Goal: Navigation & Orientation: Understand site structure

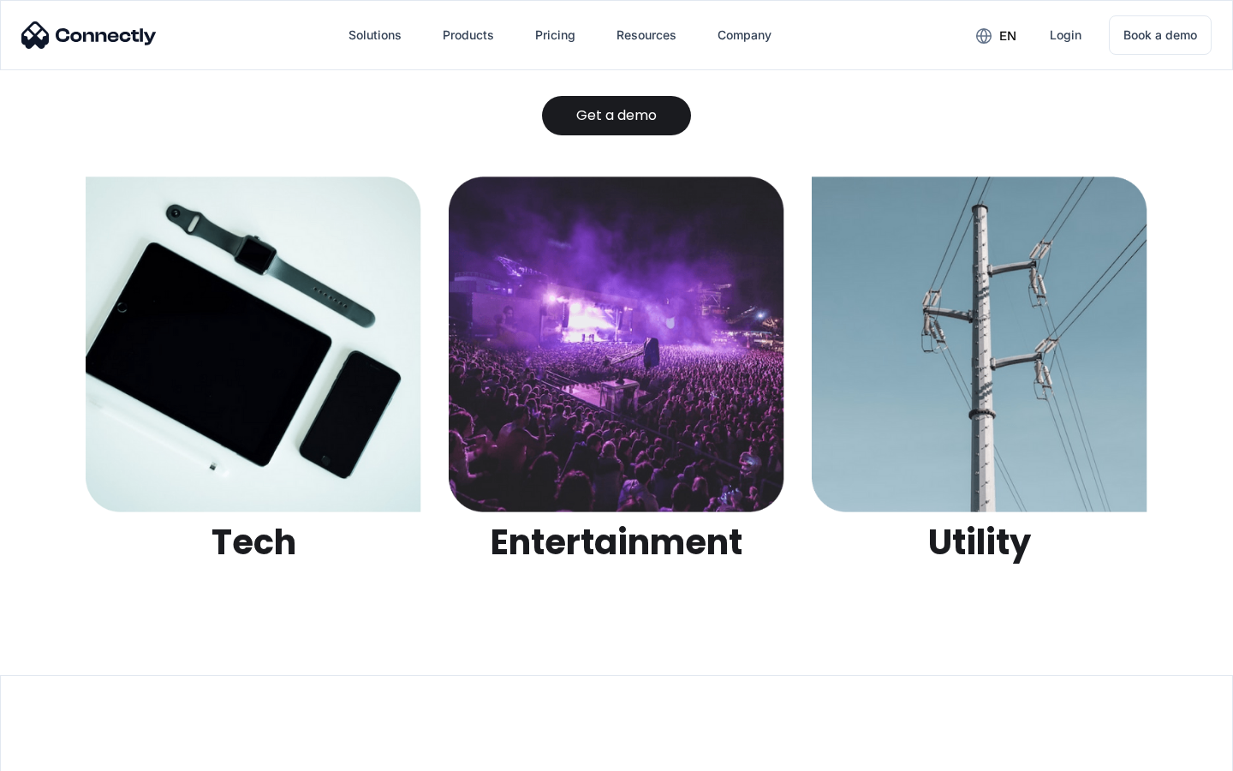
scroll to position [5404, 0]
